Goal: Task Accomplishment & Management: Manage account settings

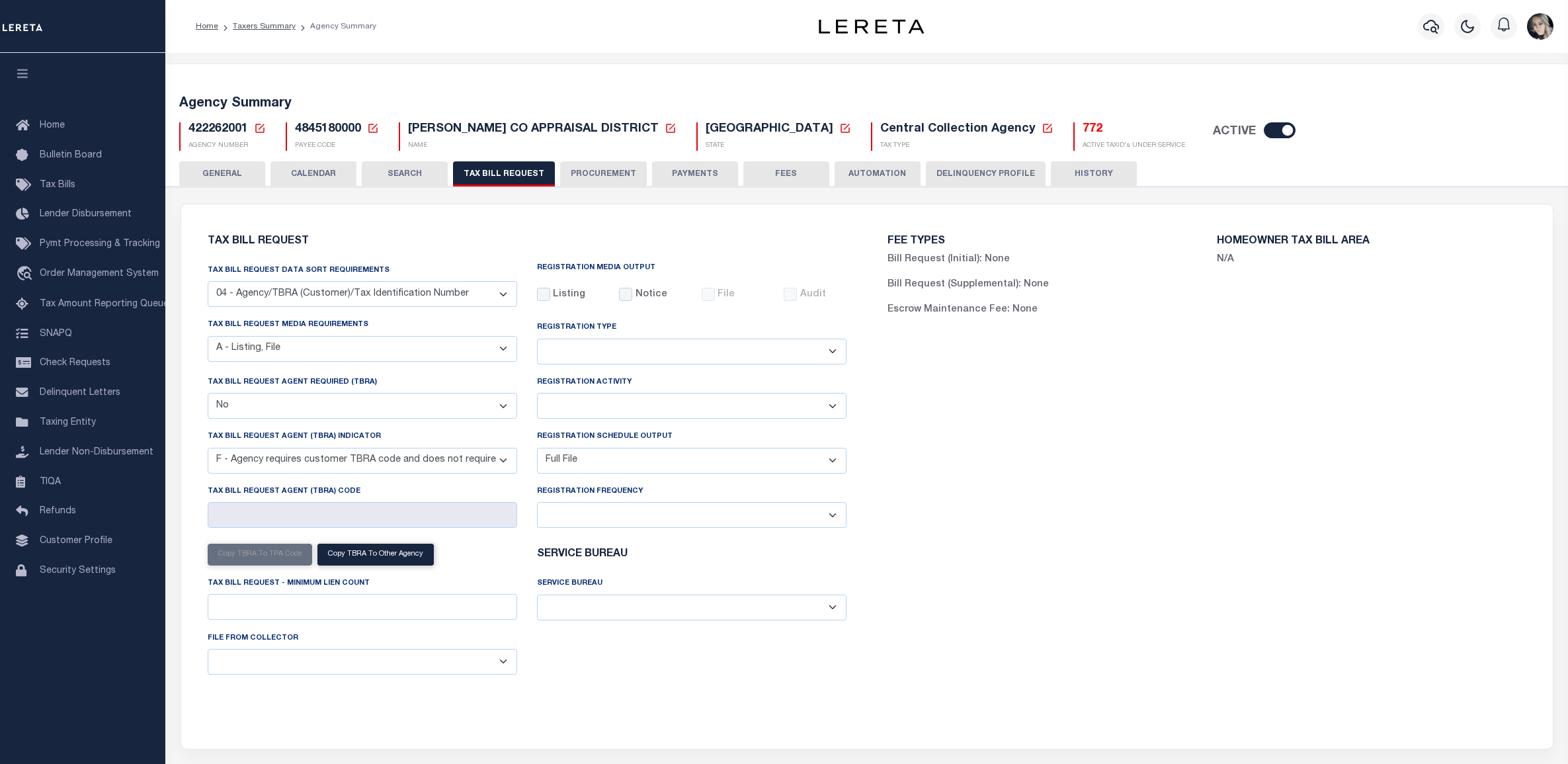
select select "28"
select select "16"
select select "false"
select select "14"
select select "1"
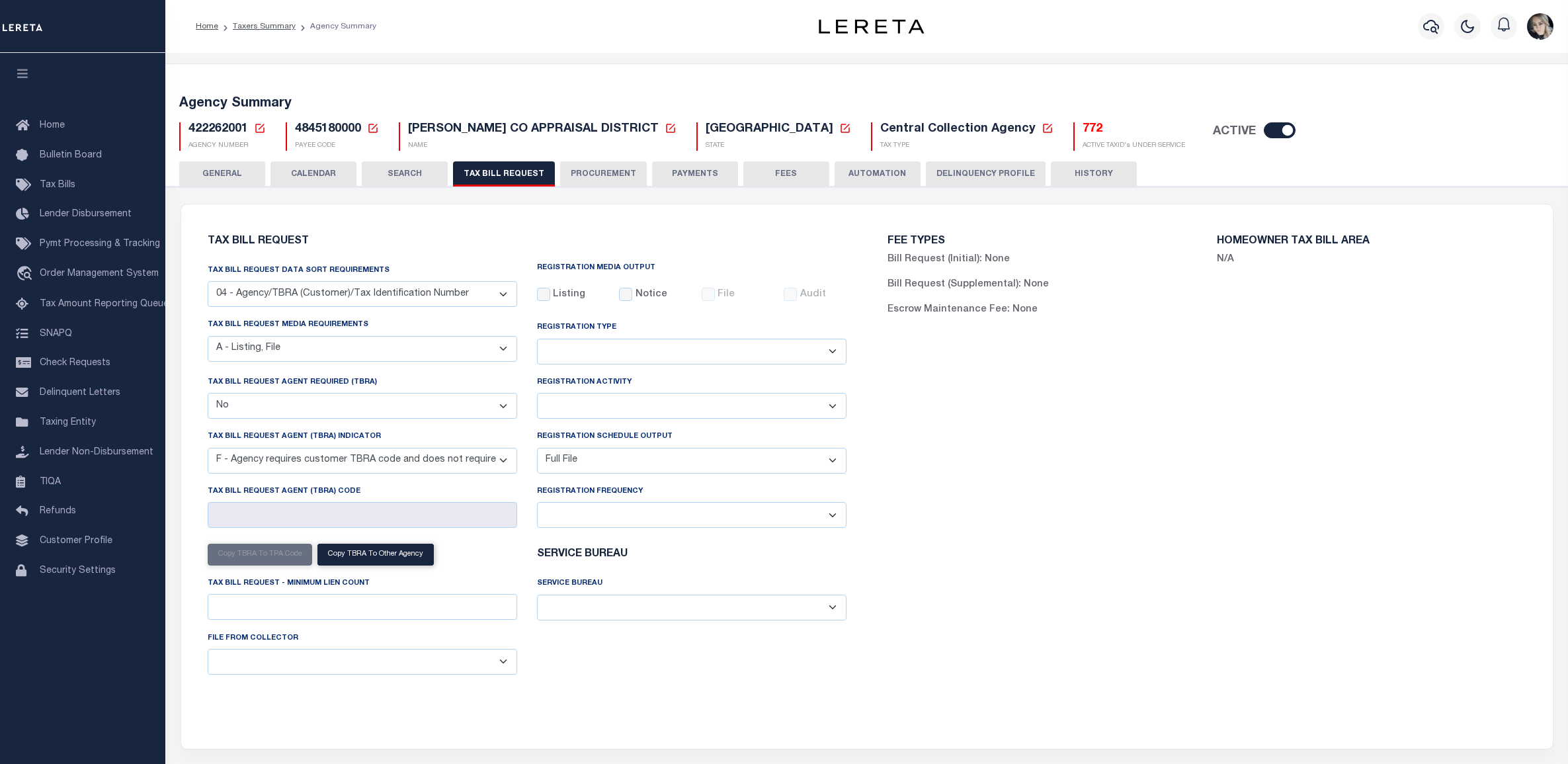
select select
select select "100"
click at [259, 124] on icon at bounding box center [259, 128] width 9 height 9
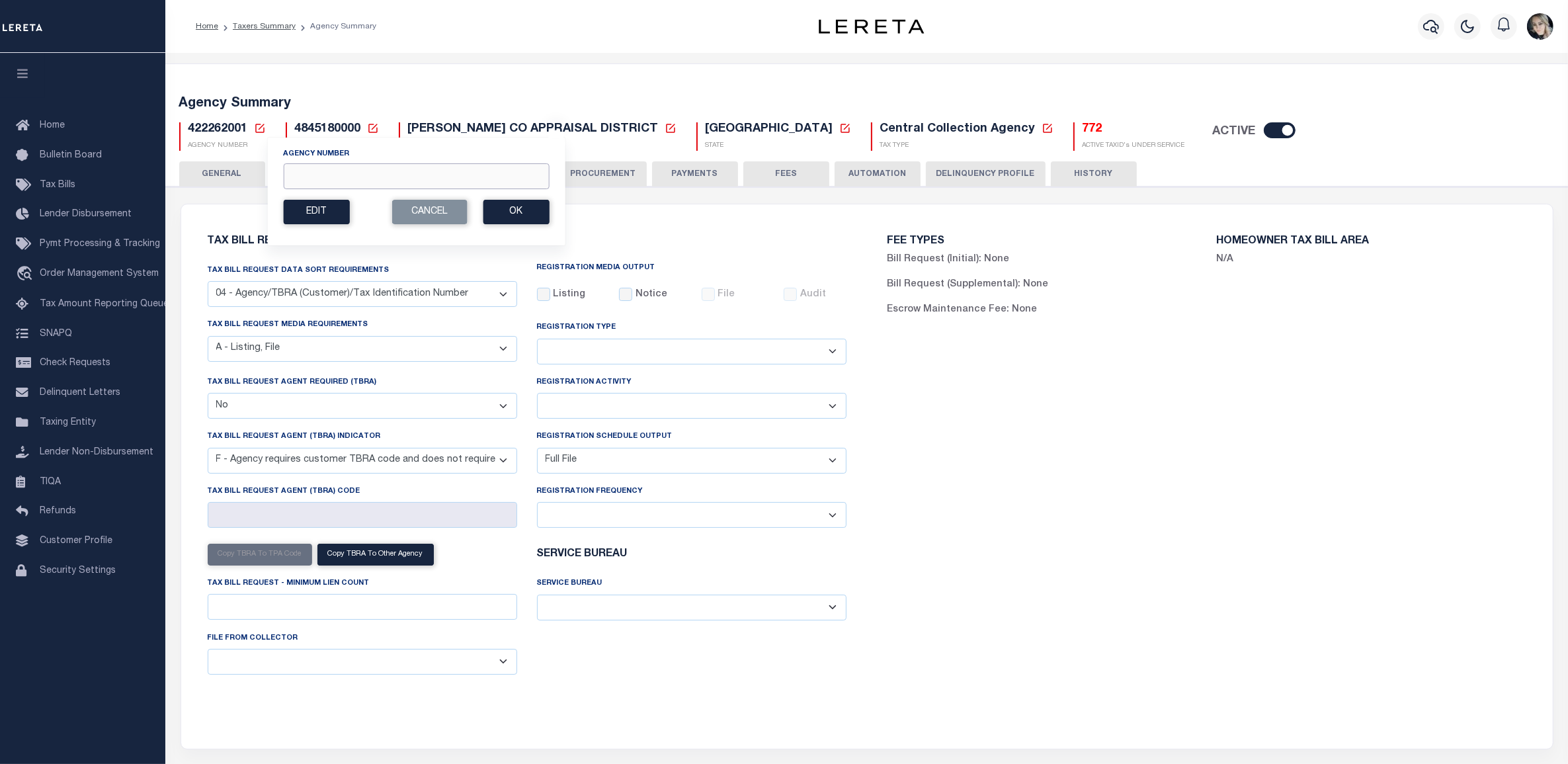
click at [319, 179] on input "Agency Number" at bounding box center [416, 176] width 266 height 26
paste input "422500000"
type input "422500000"
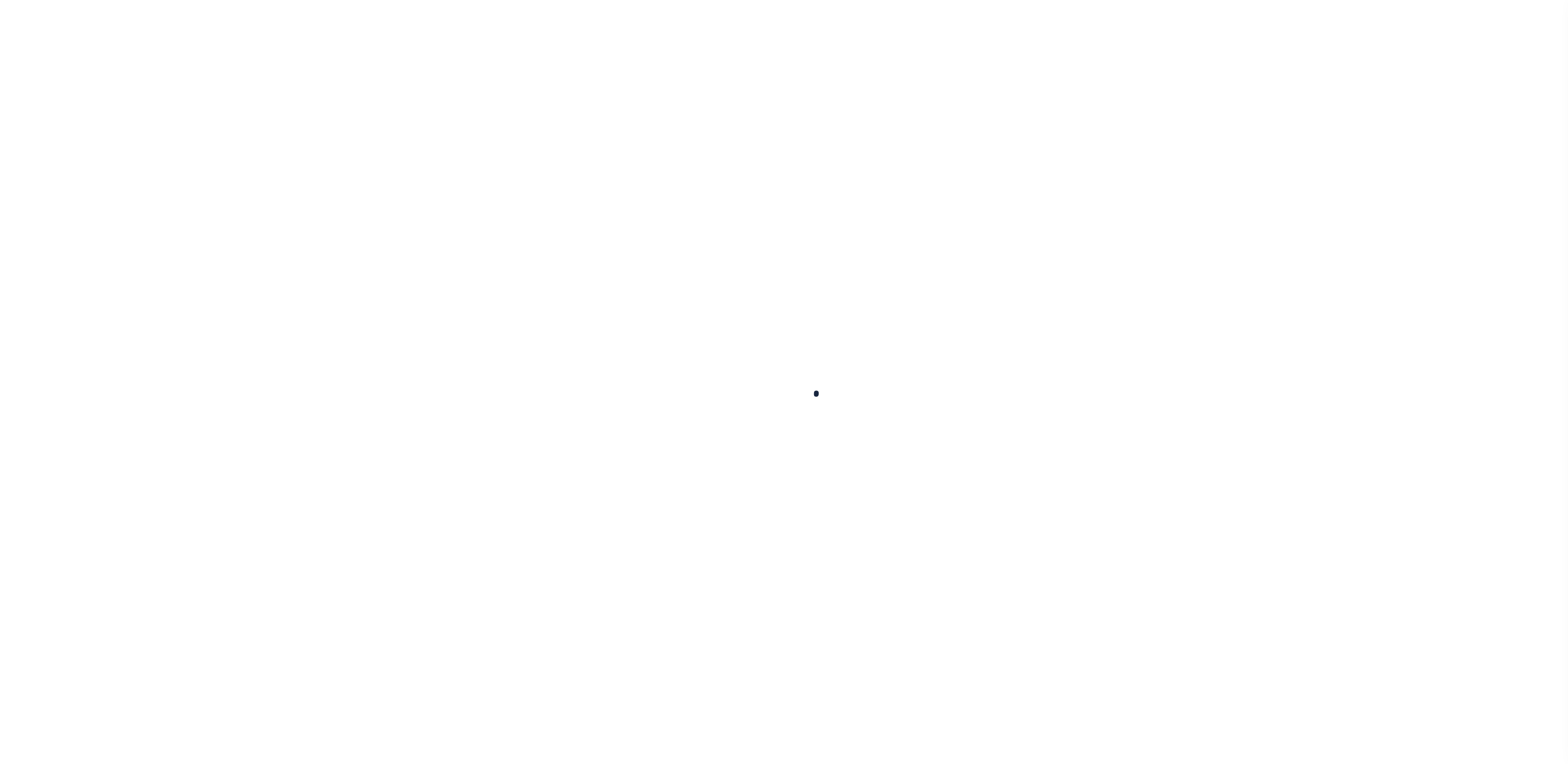
select select
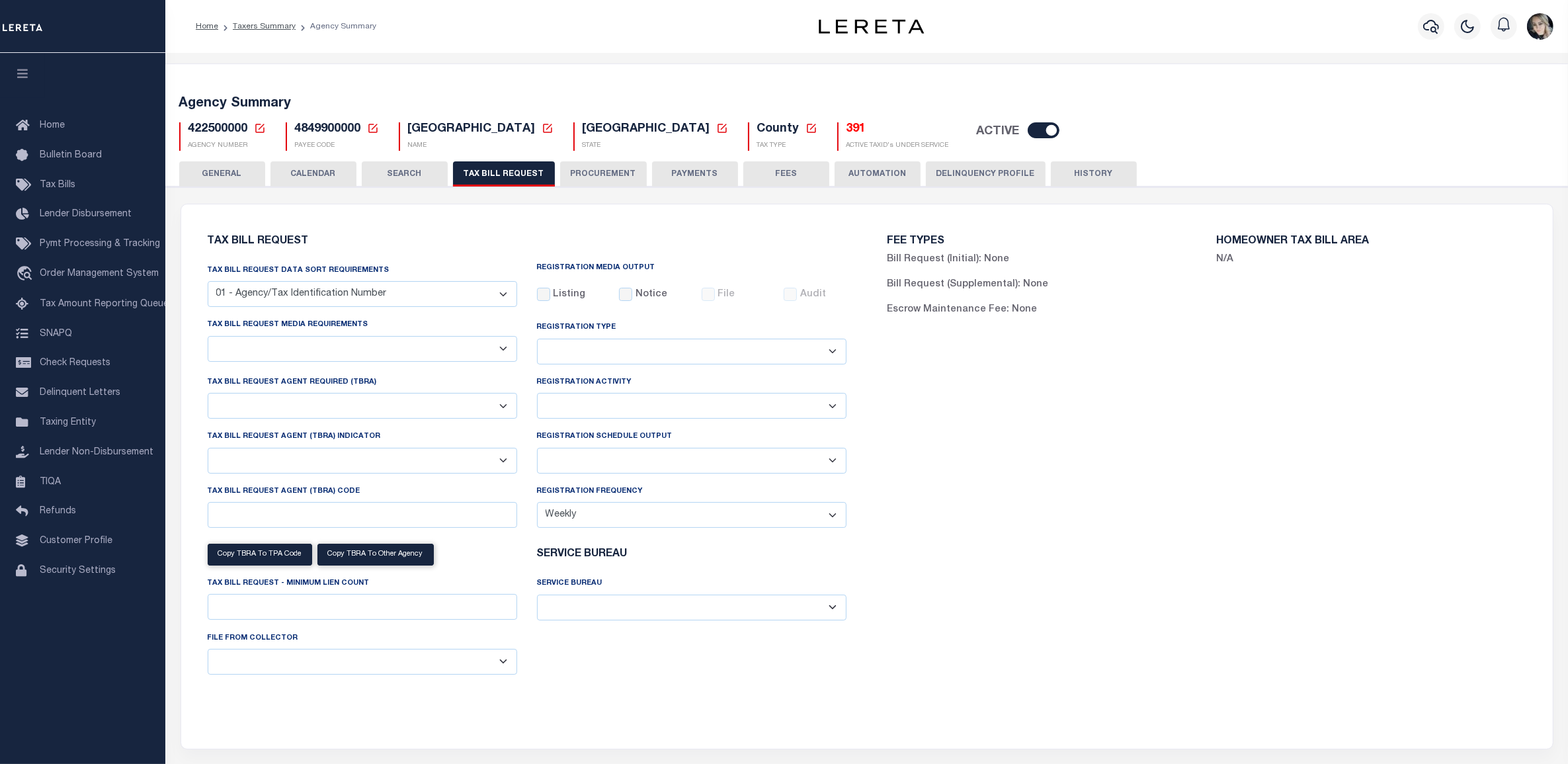
select select "27"
select select "22"
select select "true"
select select "13"
select select "1"
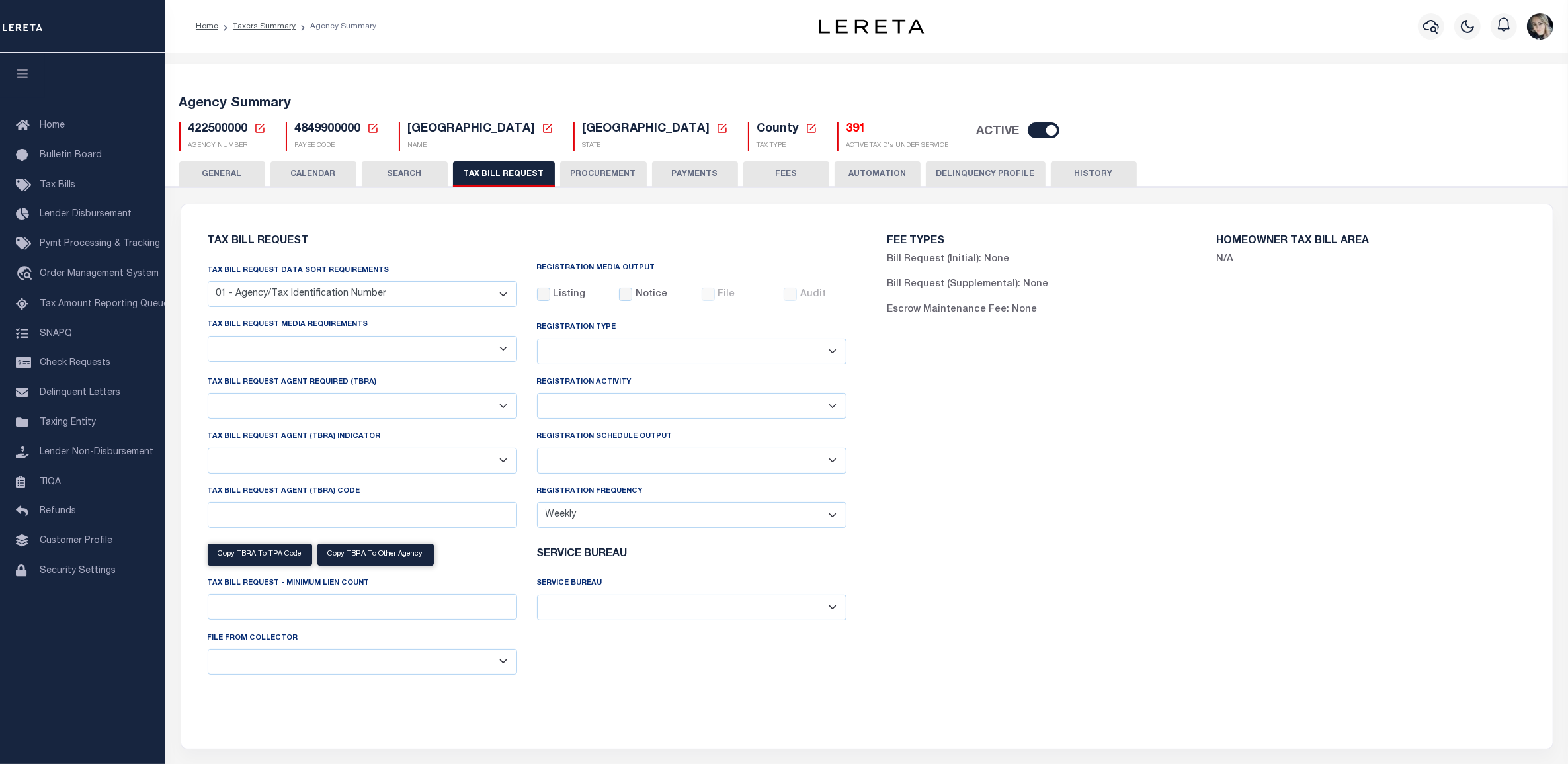
type input "L0041209"
select select
select select "7803021001"
drag, startPoint x: 1058, startPoint y: 417, endPoint x: 984, endPoint y: 260, distance: 173.6
click at [1058, 417] on div "FEE TYPES Bill Request (Initial): None Bill Request (Supplemental): None Escrow…" at bounding box center [1207, 468] width 680 height 497
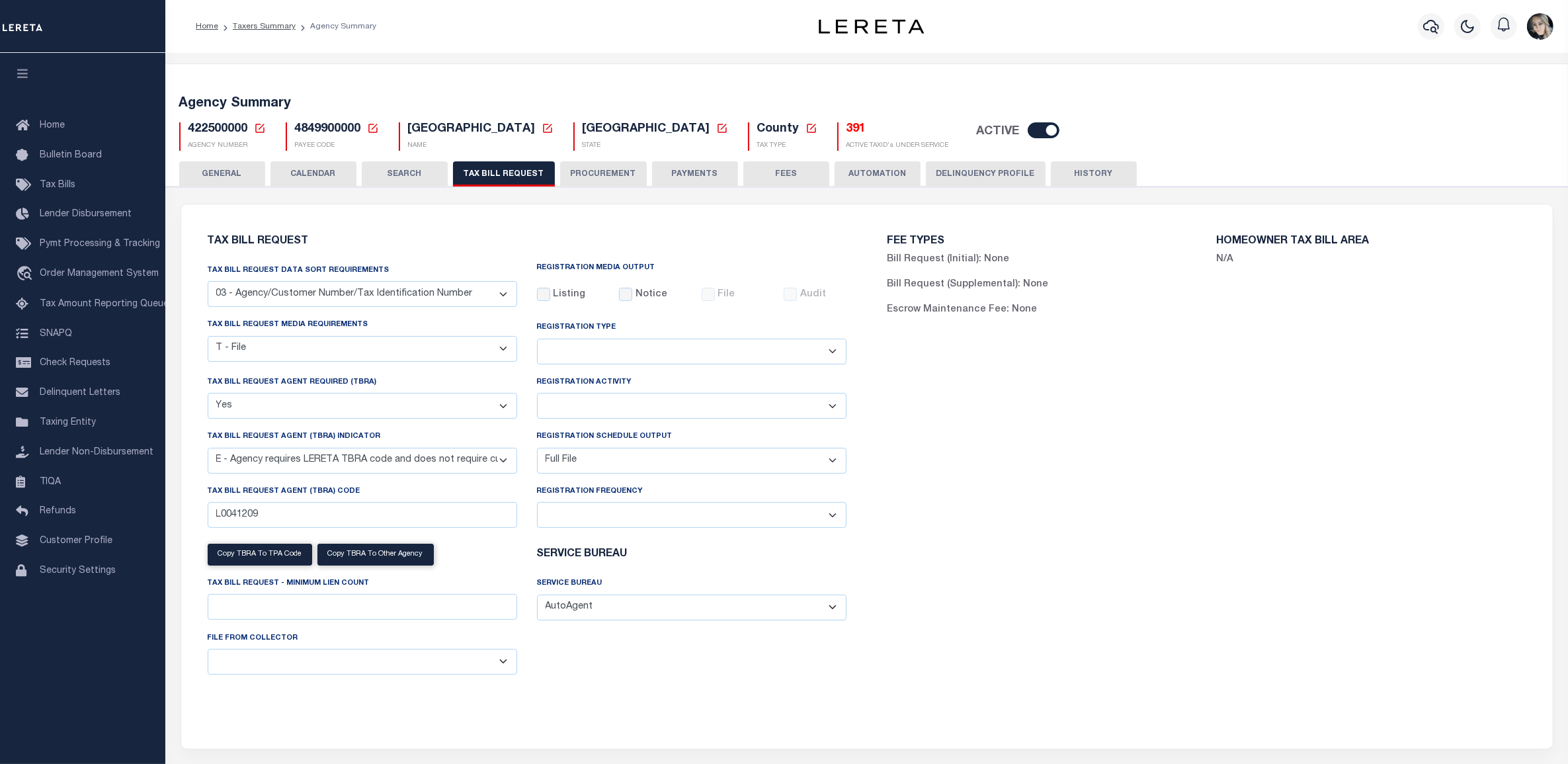
click at [359, 725] on div "Tax Bill Request Tax Bill Request Data Sort Requirements 01 - Agency/Tax Identi…" at bounding box center [866, 476] width 1360 height 513
click at [725, 26] on p "Escrow: 82" at bounding box center [748, 14] width 90 height 23
click at [846, 129] on h5 "391" at bounding box center [897, 129] width 103 height 15
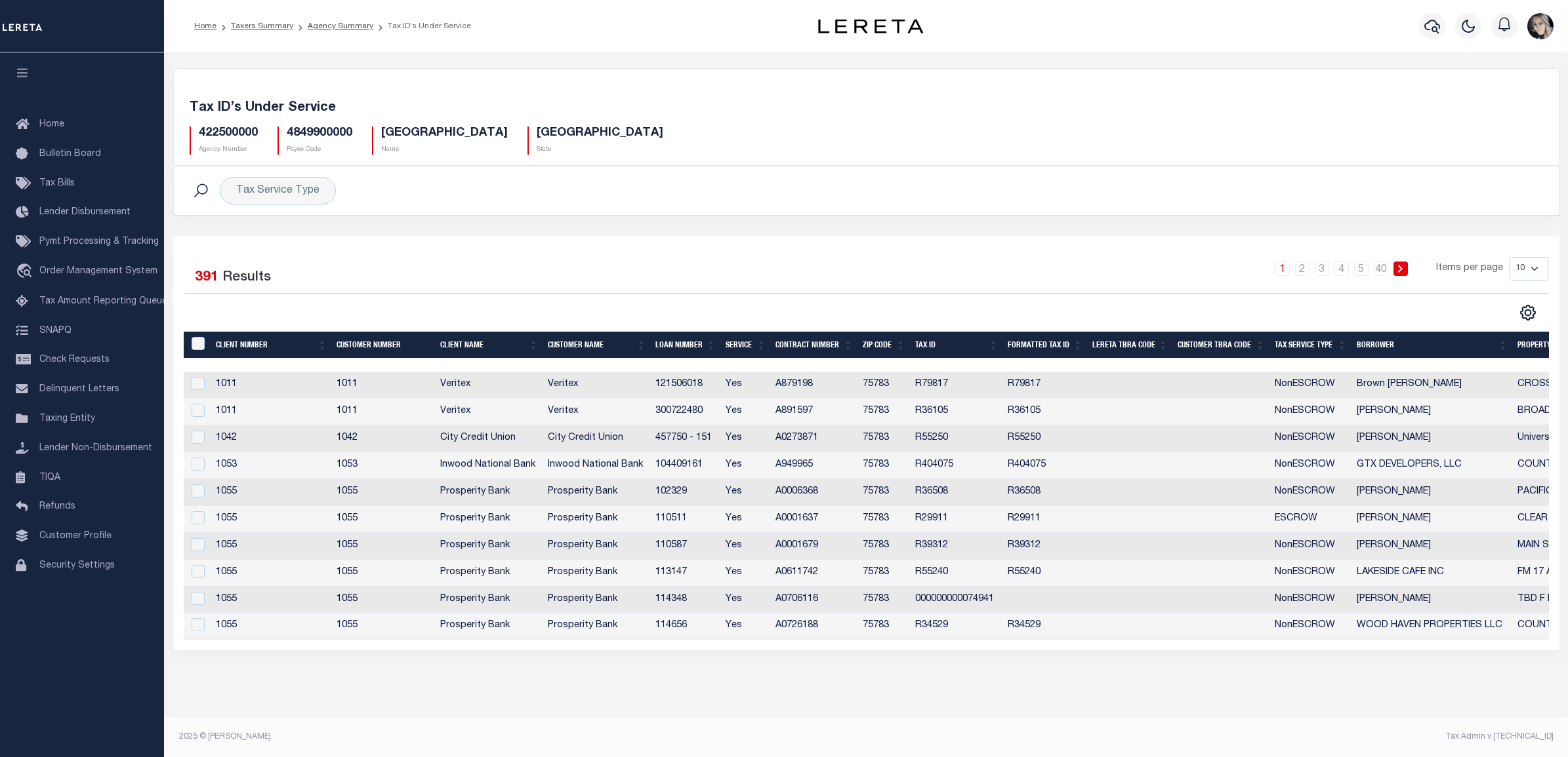
click at [1527, 274] on select "10 25 50 100" at bounding box center [1528, 269] width 39 height 24
drag, startPoint x: 1454, startPoint y: 313, endPoint x: 1401, endPoint y: 330, distance: 55.7
click at [1453, 313] on div "CSV Export Selected Print Show Filter Show Search Columns 0: 1: Client Number 2…" at bounding box center [1207, 312] width 682 height 17
click at [1525, 319] on icon at bounding box center [1527, 312] width 17 height 17
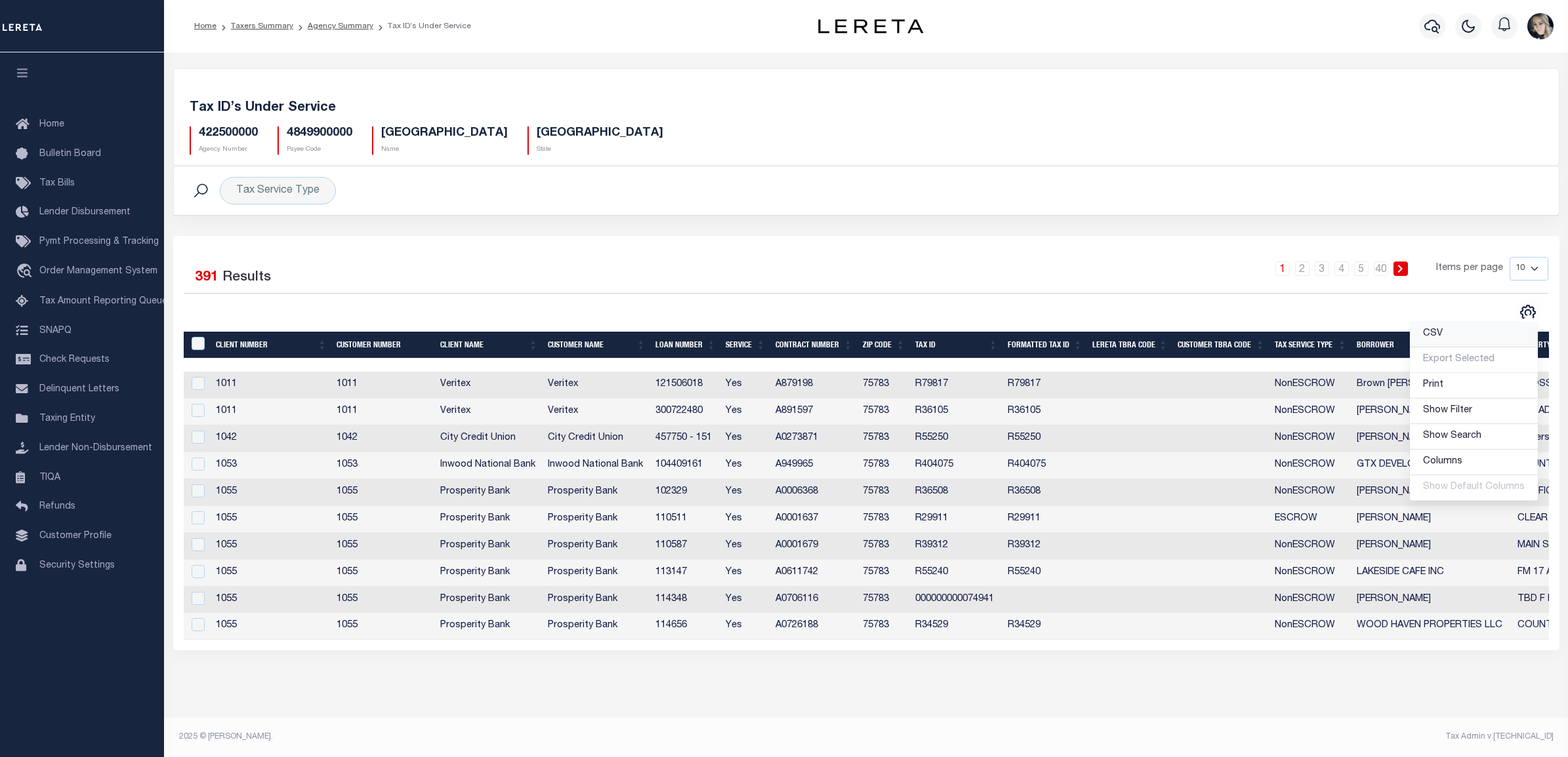
click at [1487, 337] on link "CSV" at bounding box center [1473, 335] width 128 height 26
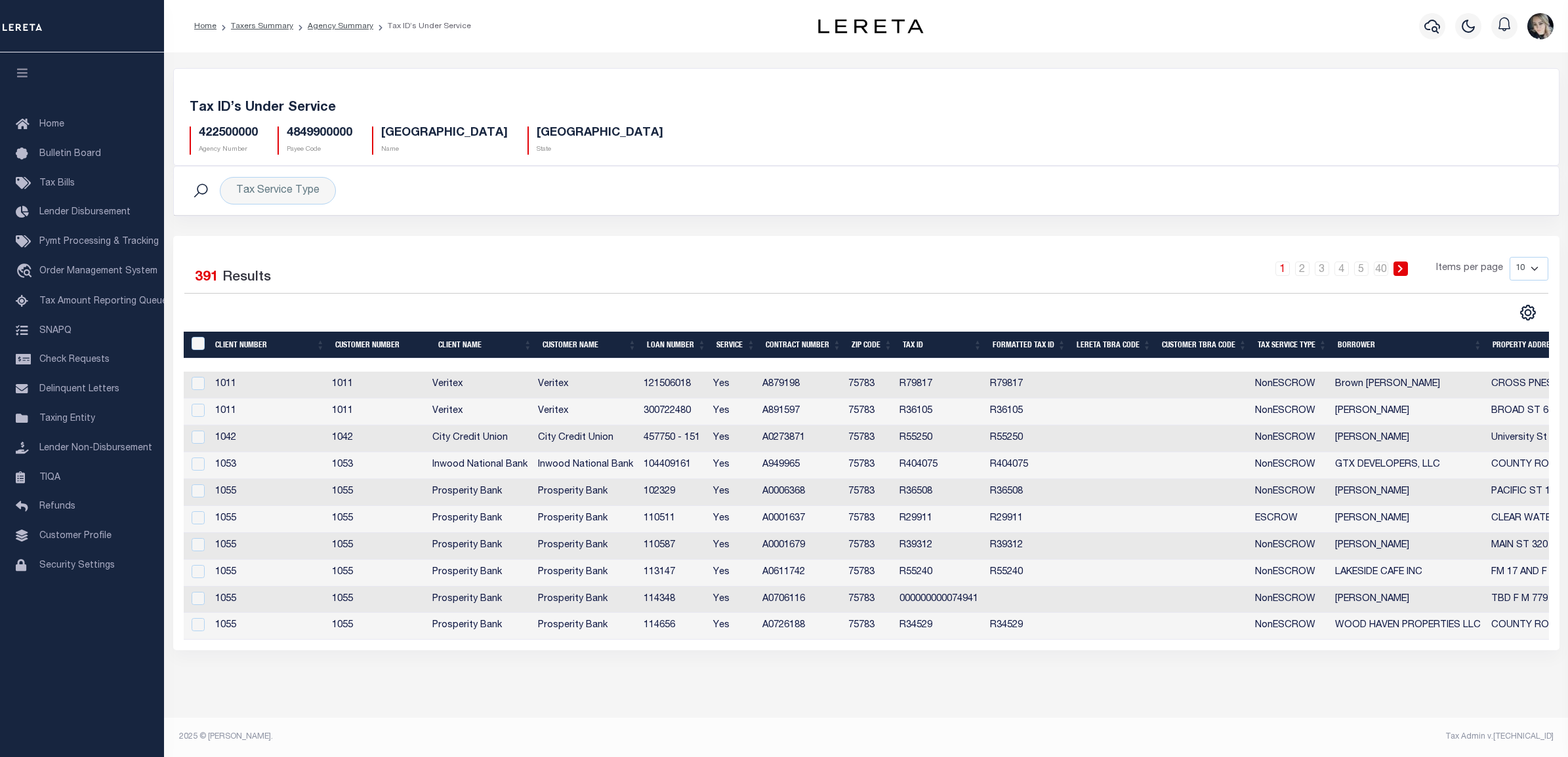
drag, startPoint x: 256, startPoint y: 24, endPoint x: 267, endPoint y: 34, distance: 14.9
click at [256, 24] on link "Taxers Summary" at bounding box center [262, 27] width 62 height 8
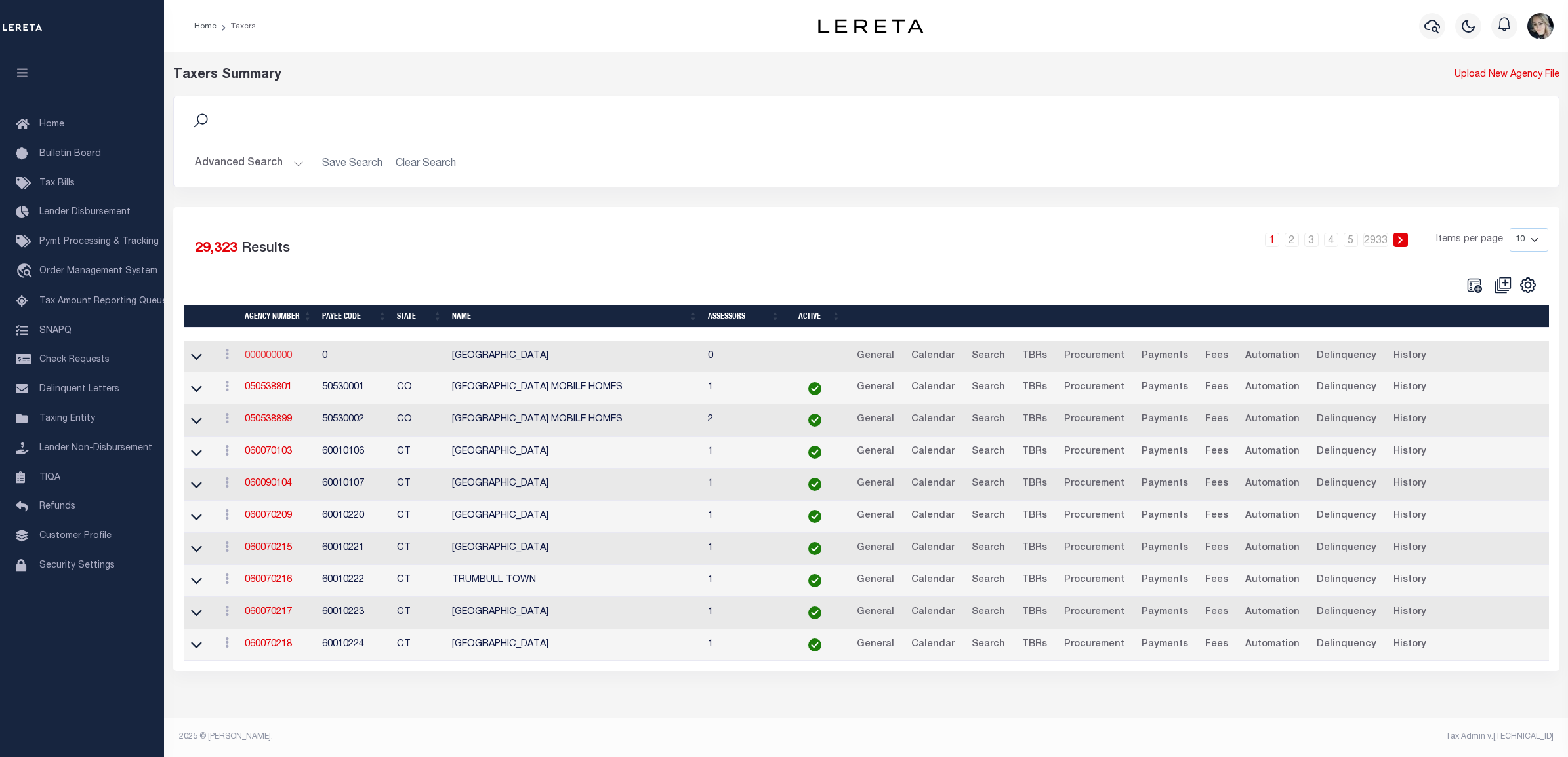
click at [260, 359] on link "000000000" at bounding box center [269, 356] width 48 height 9
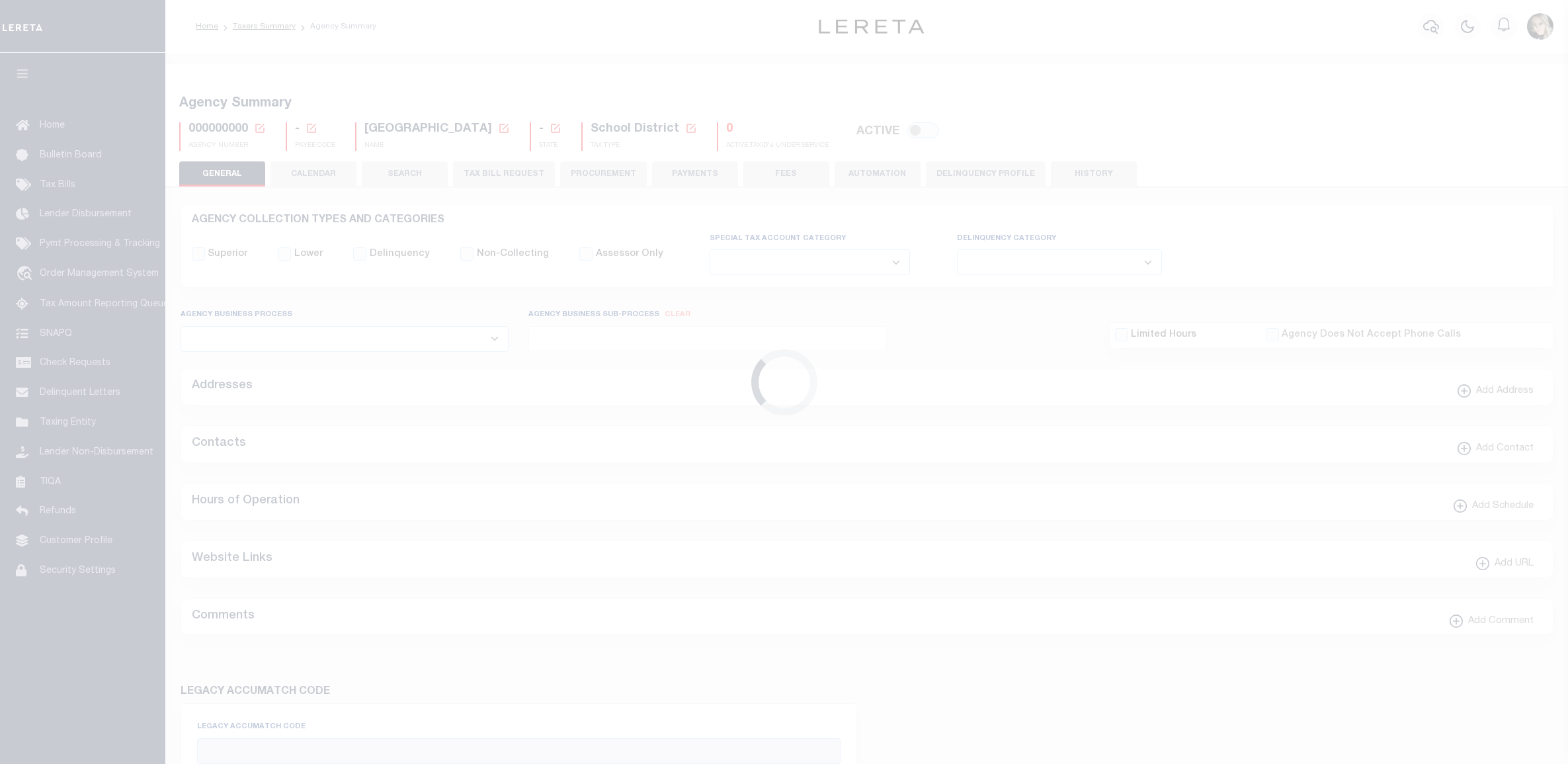
select select
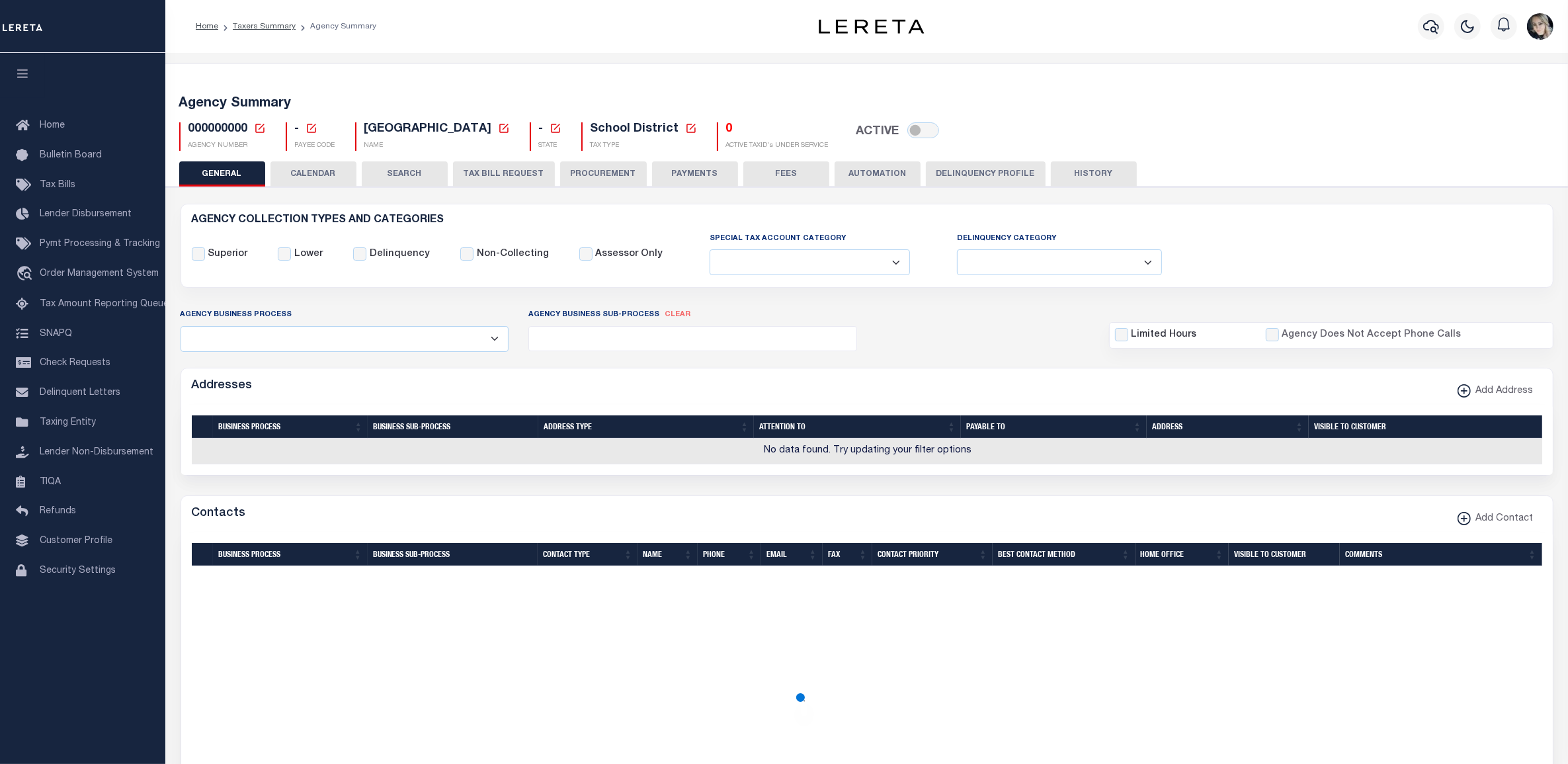
click at [257, 127] on icon at bounding box center [260, 128] width 12 height 12
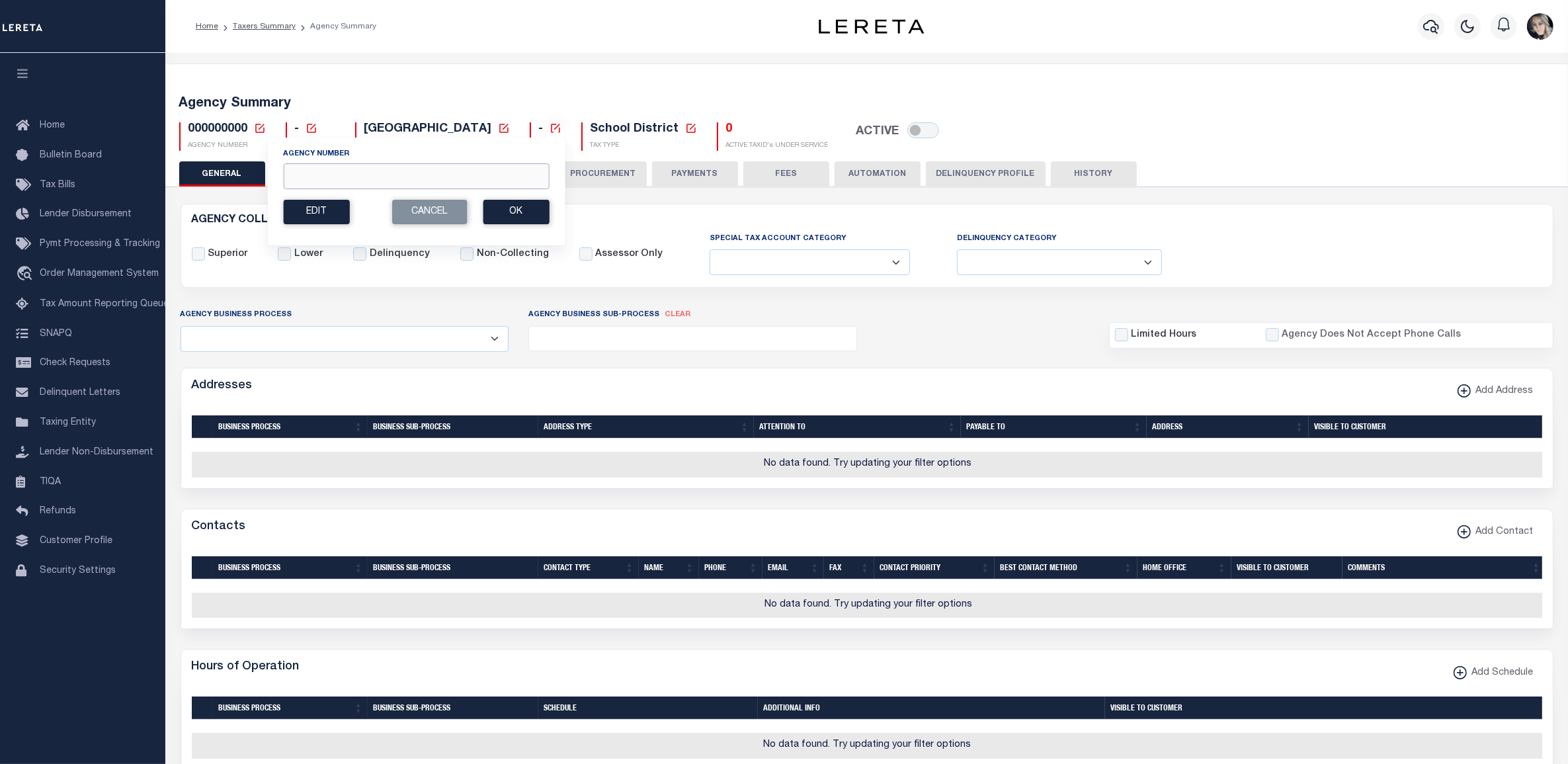
click at [334, 182] on input "Agency Number" at bounding box center [416, 176] width 266 height 26
paste input "240840000"
type input "240840000"
click at [526, 202] on button "Ok" at bounding box center [516, 212] width 66 height 24
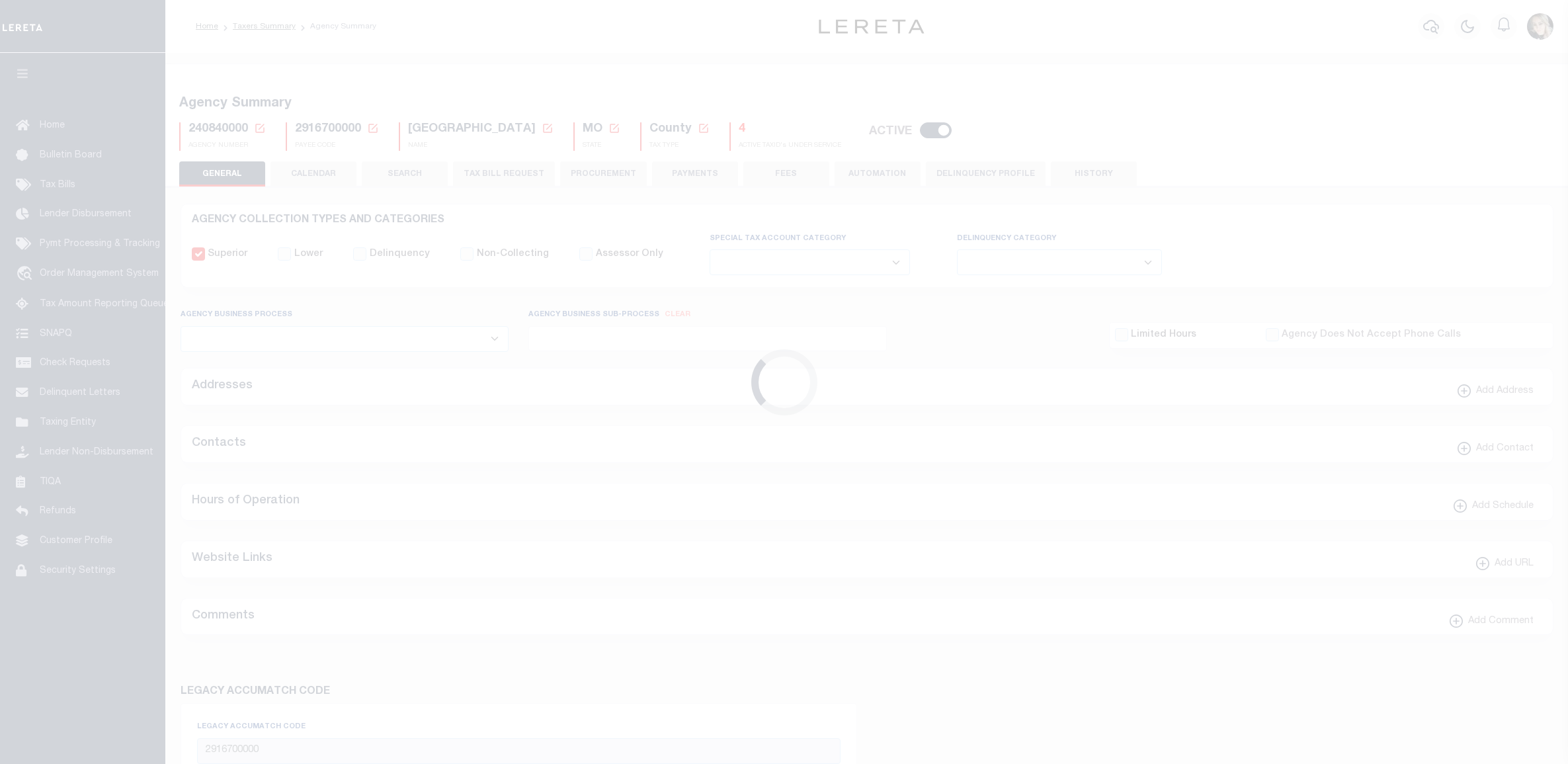
select select
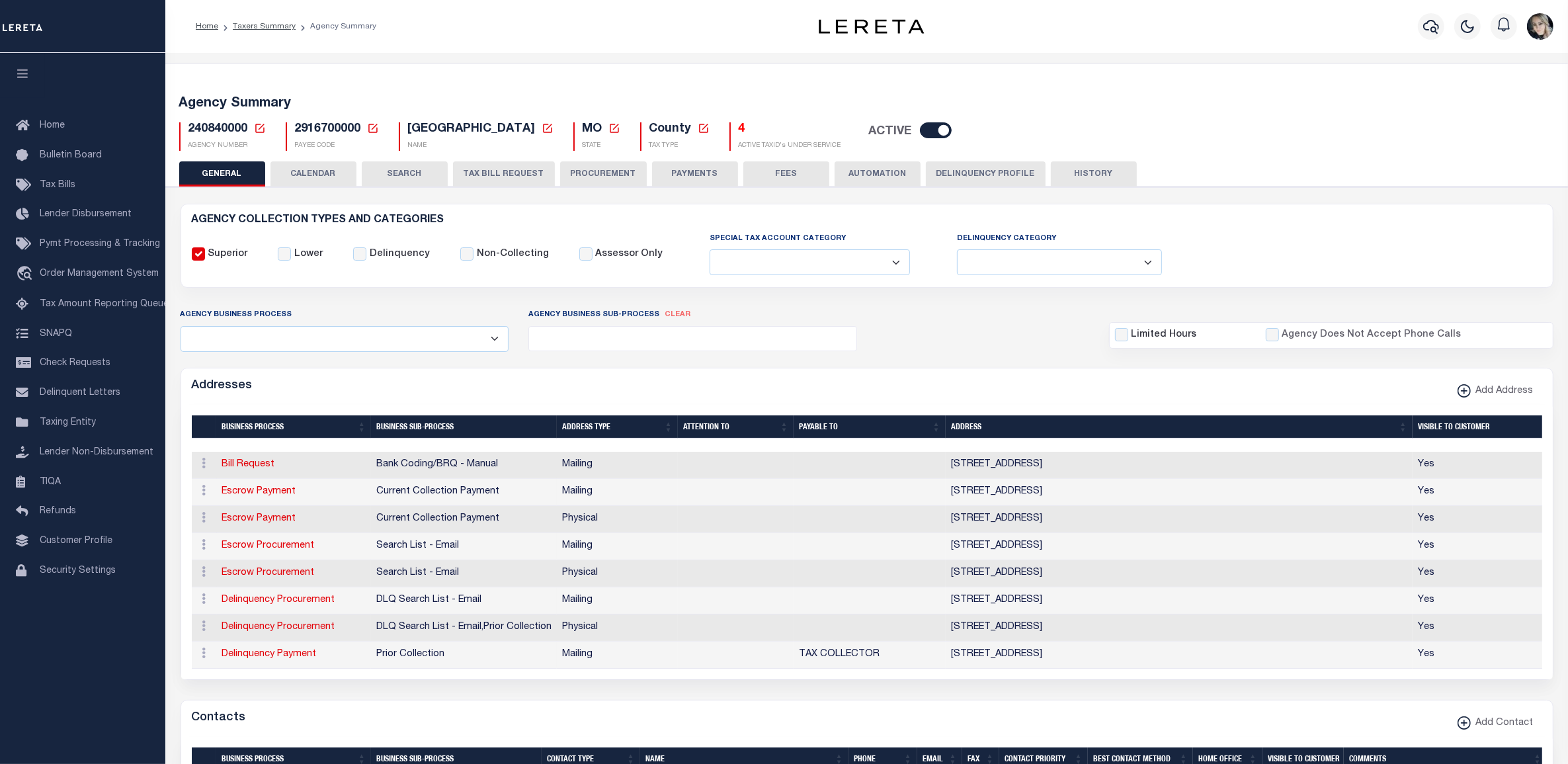
click at [277, 373] on div "Addresses Add Address" at bounding box center [866, 387] width 1372 height 36
click at [262, 129] on icon at bounding box center [260, 128] width 12 height 12
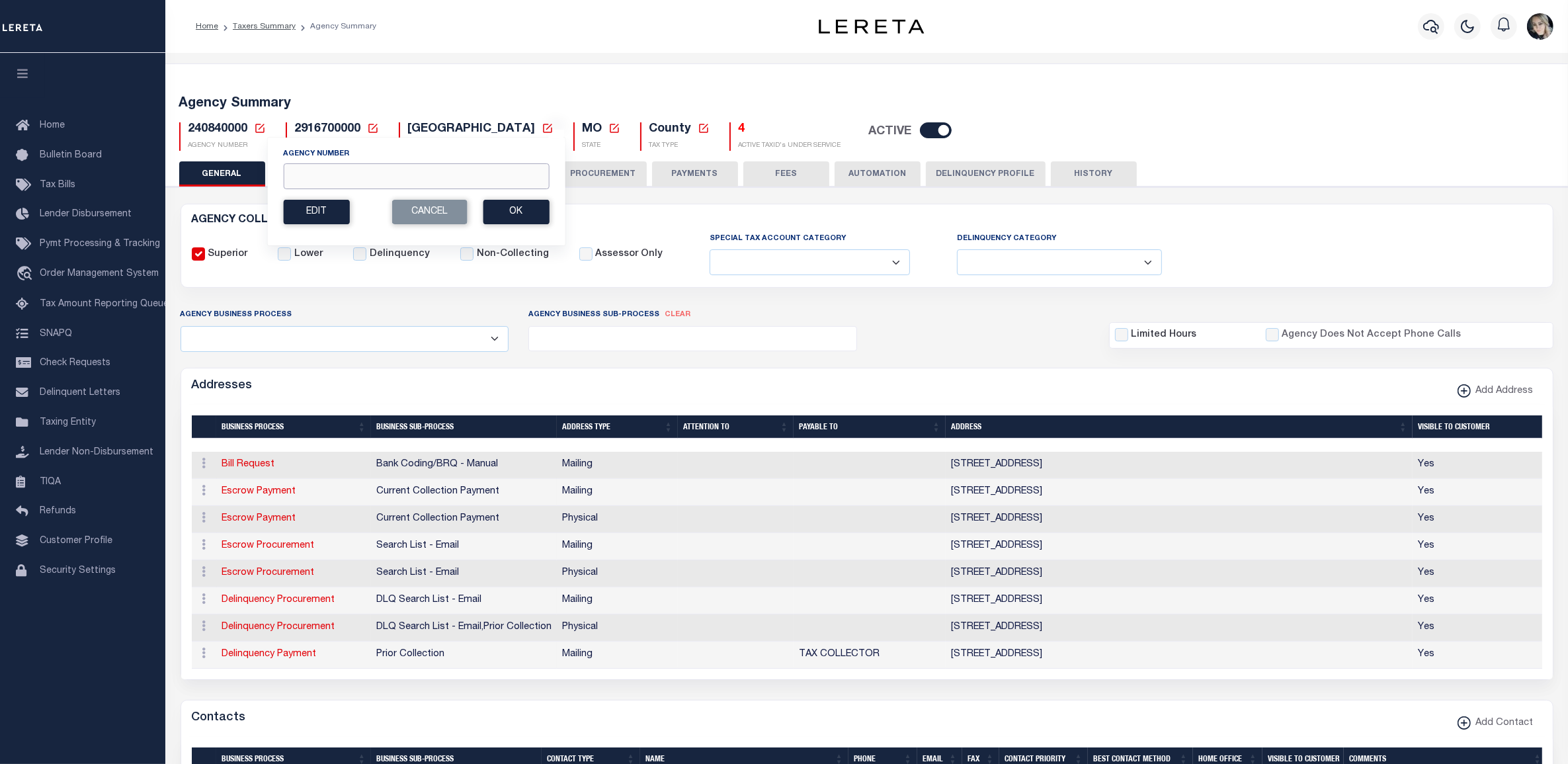
click at [308, 175] on input "Agency Number" at bounding box center [416, 176] width 266 height 26
paste input "450560000"
type input "450560000"
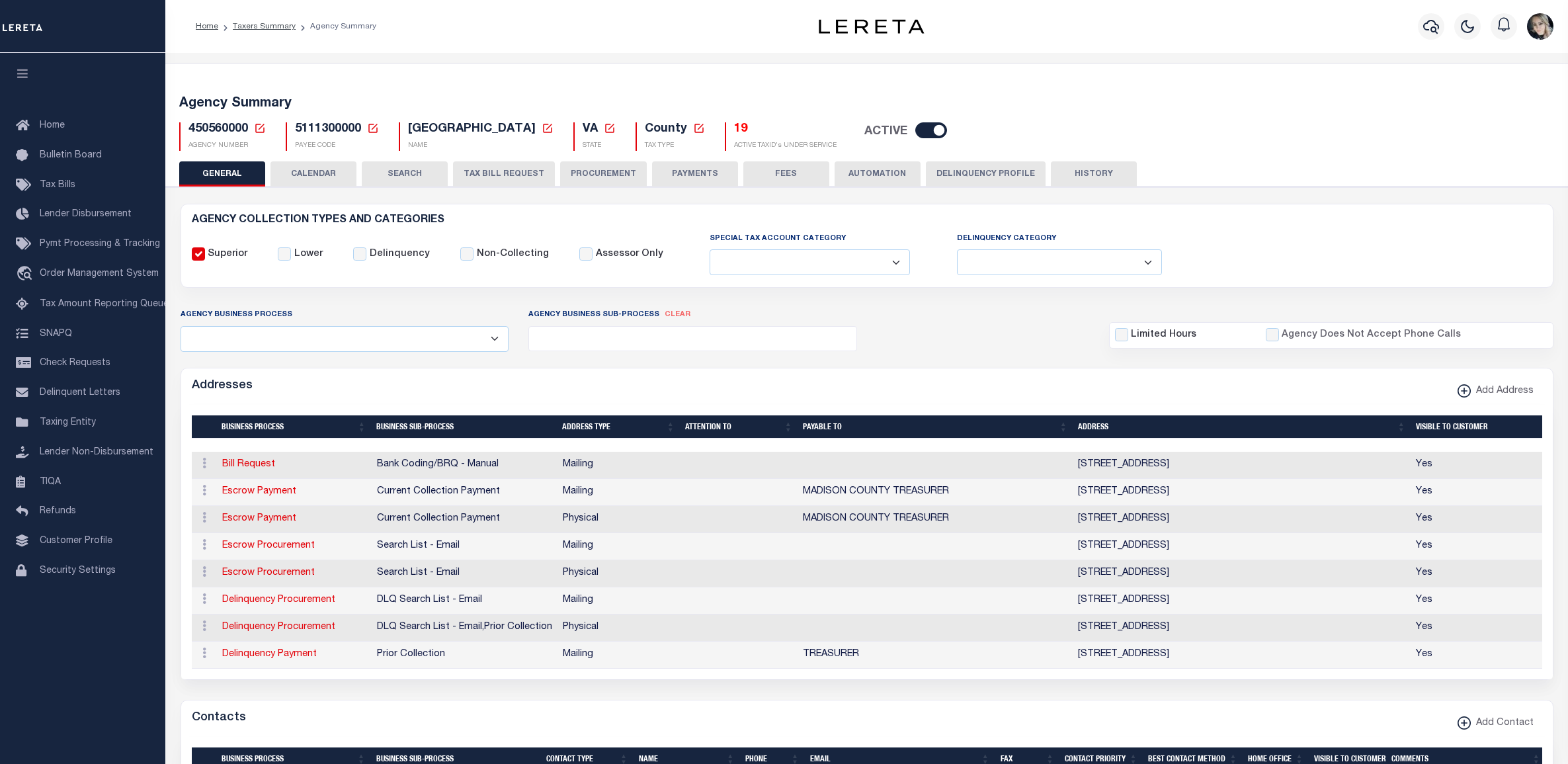
select select
click at [735, 129] on h5 "19" at bounding box center [785, 129] width 103 height 15
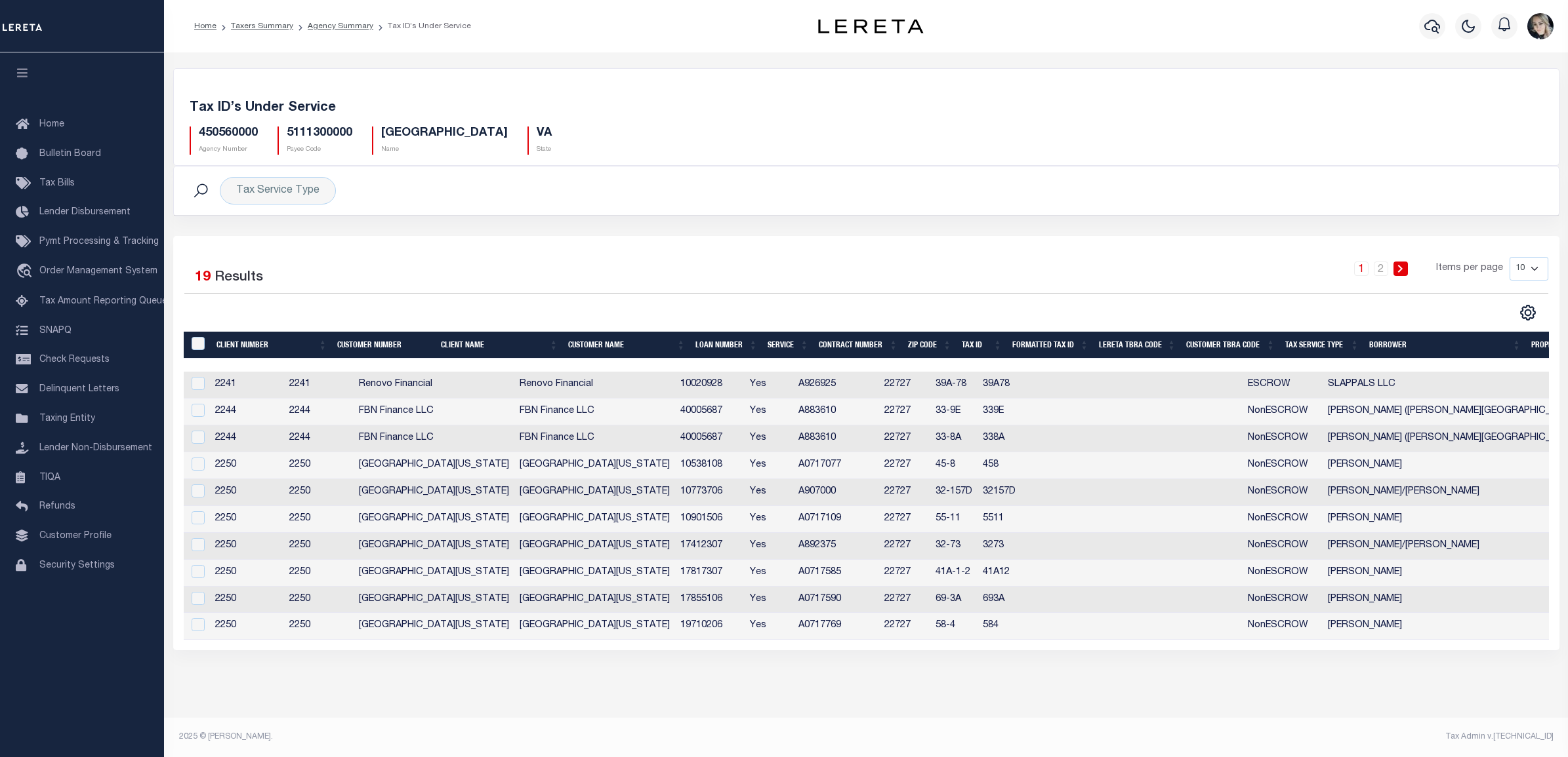
click at [1255, 243] on div "Selected 19 Results 1 2 Items per page 10 25 50 100" at bounding box center [866, 443] width 1386 height 414
